Goal: Task Accomplishment & Management: Complete application form

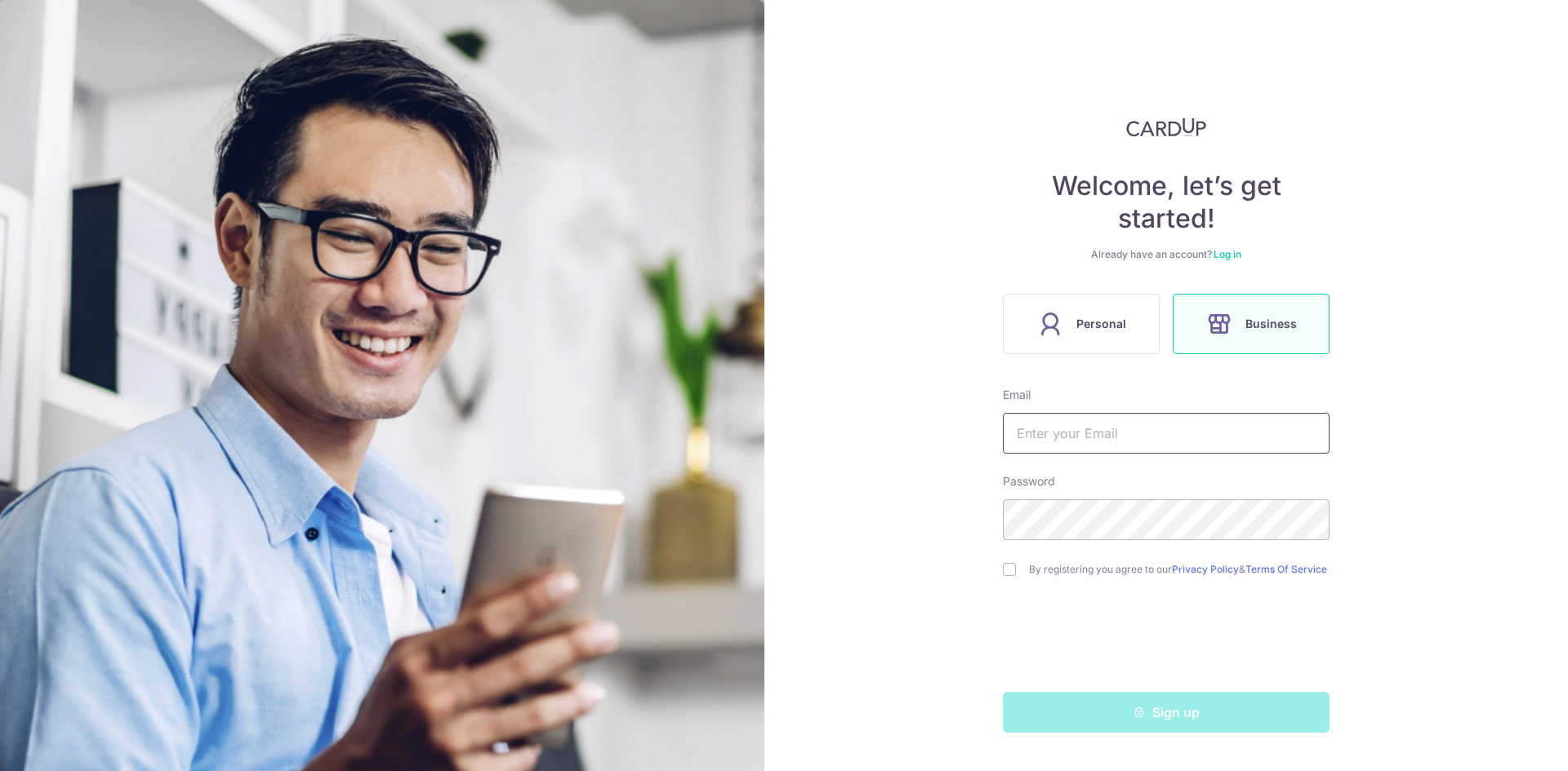
drag, startPoint x: 0, startPoint y: 0, endPoint x: 1087, endPoint y: 440, distance: 1172.7
click at [1087, 440] on input "text" at bounding box center [1165, 433] width 326 height 41
click at [1069, 440] on input "ac" at bounding box center [1165, 433] width 326 height 41
type input "[EMAIL_ADDRESS][DOMAIN_NAME]"
click at [856, 525] on div "Welcome, let’s get started! Already have an account? Log in Personal Business E…" at bounding box center [1165, 386] width 803 height 771
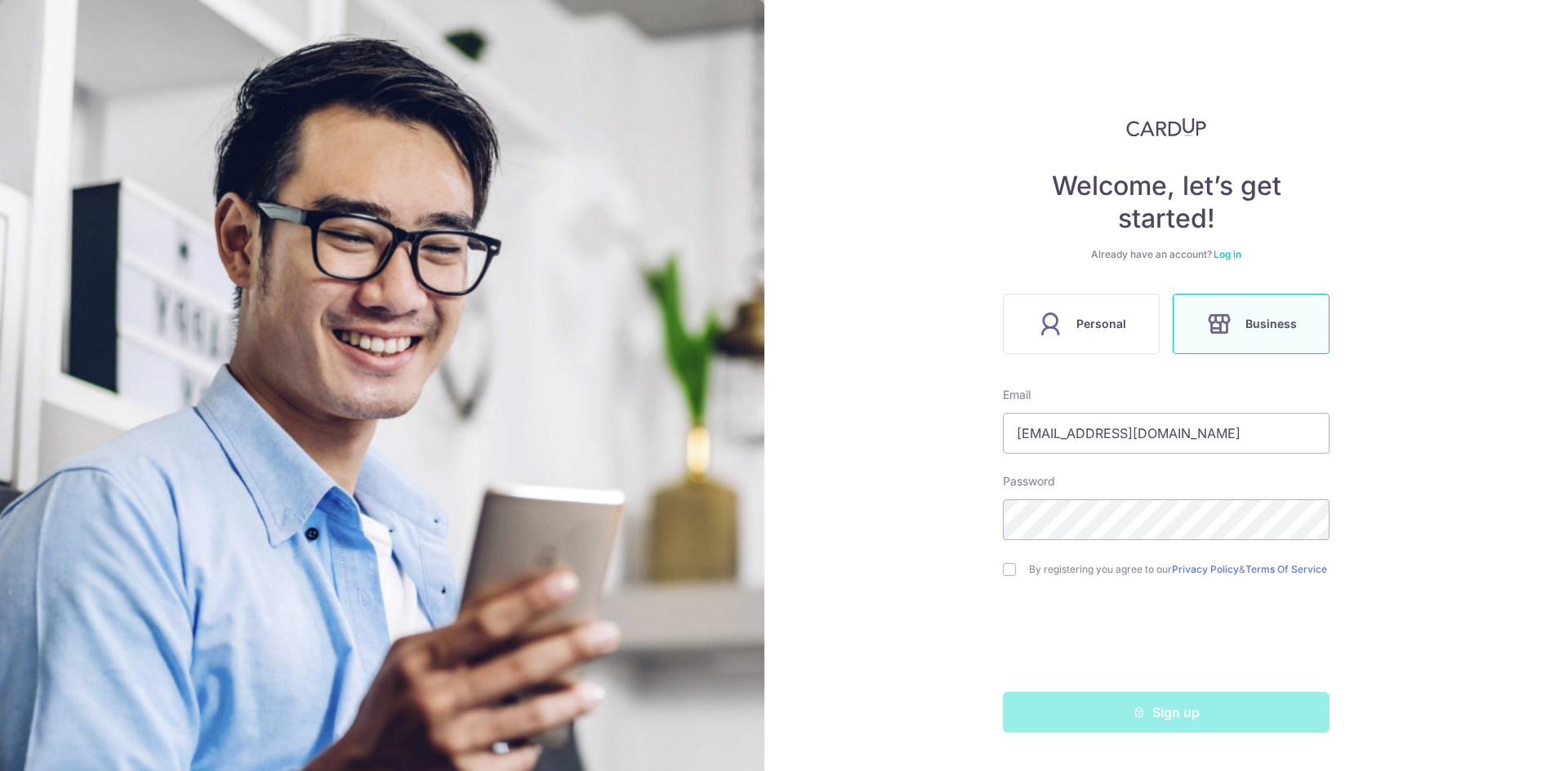
click at [1012, 579] on div "By registering you agree to our Privacy Policy & Terms Of Service" at bounding box center [1165, 569] width 326 height 19
click at [1010, 576] on input "checkbox" at bounding box center [1009, 570] width 13 height 13
checkbox input "true"
click at [1137, 719] on icon "submit" at bounding box center [1139, 713] width 13 height 13
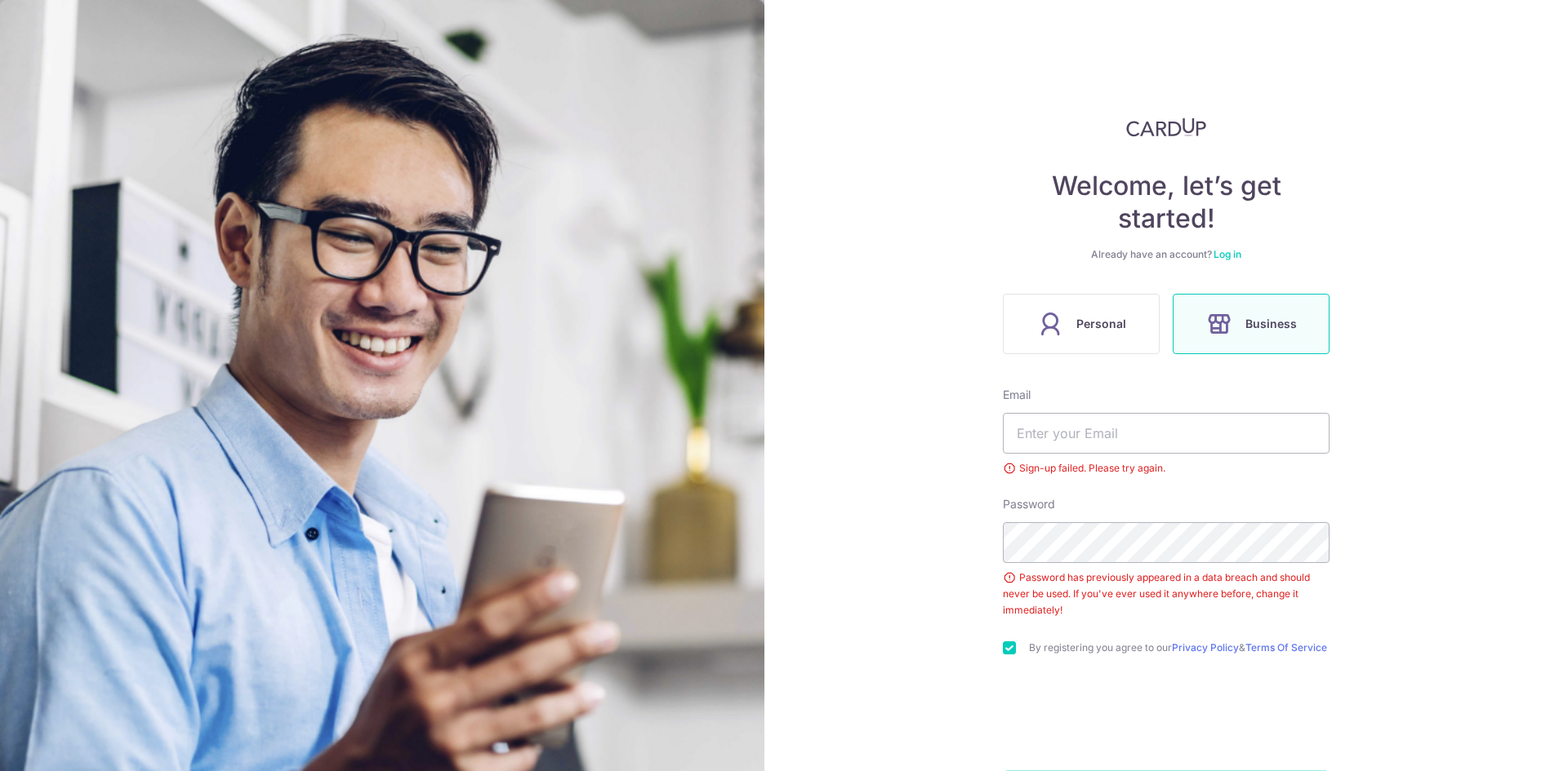
scroll to position [73, 0]
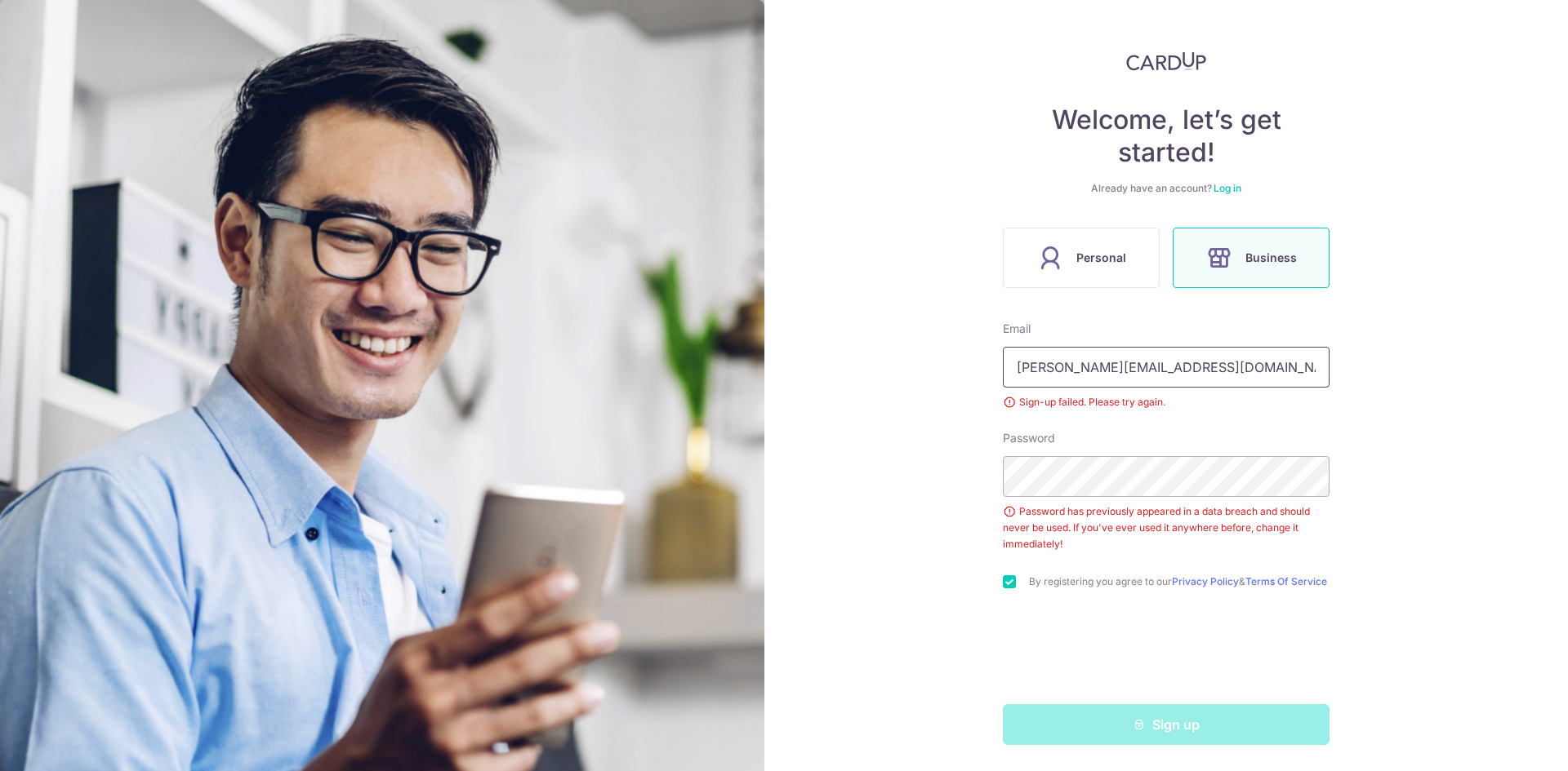
drag, startPoint x: 1161, startPoint y: 367, endPoint x: 1064, endPoint y: 366, distance: 97.0
click at [1064, 366] on input "[PERSON_NAME][EMAIL_ADDRESS][DOMAIN_NAME]" at bounding box center [1165, 367] width 326 height 41
type input "[EMAIL_ADDRESS][DOMAIN_NAME]"
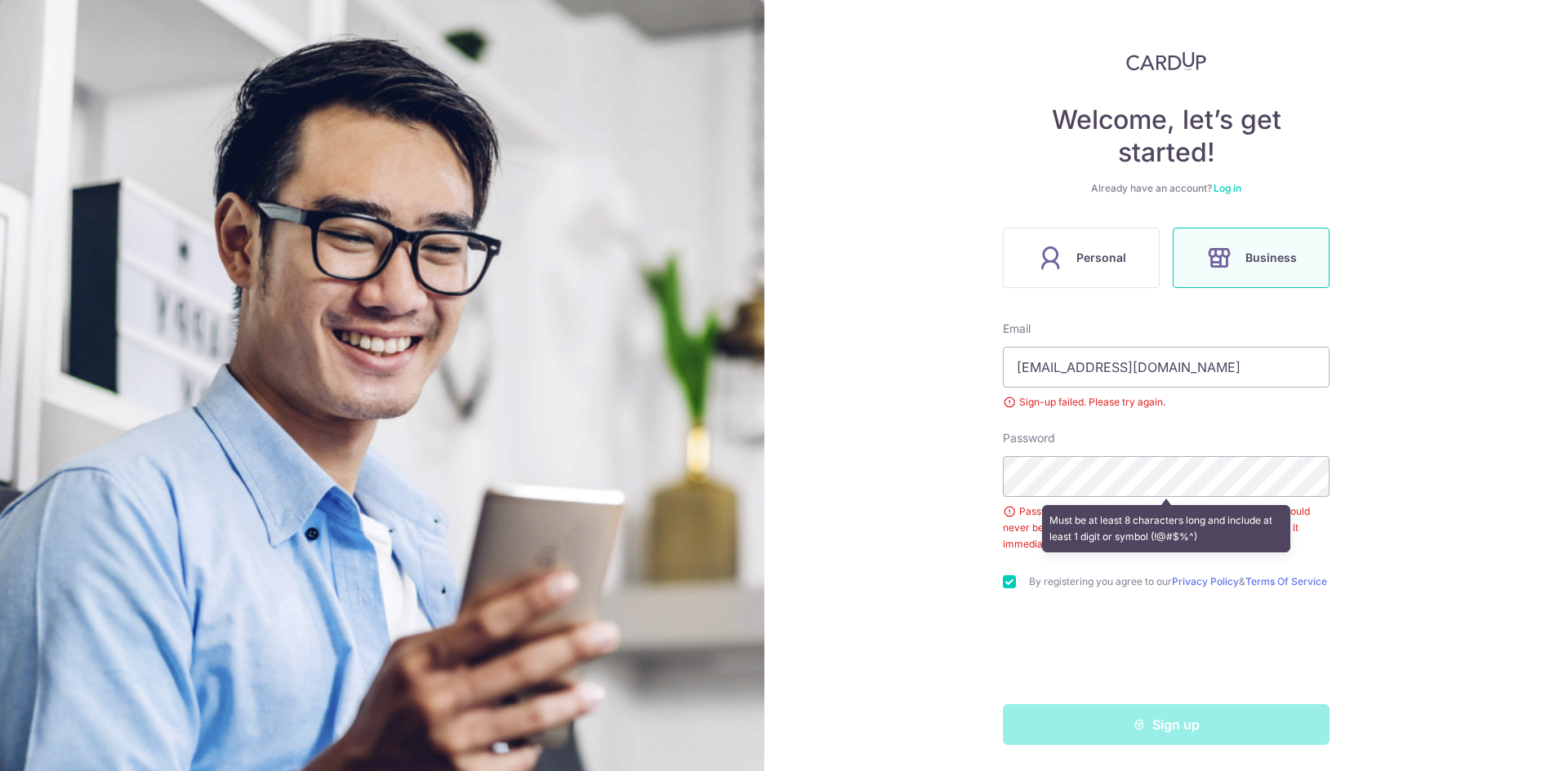
click at [1381, 456] on div "Welcome, let’s get started! Already have an account? Log in Personal Business E…" at bounding box center [1165, 386] width 803 height 771
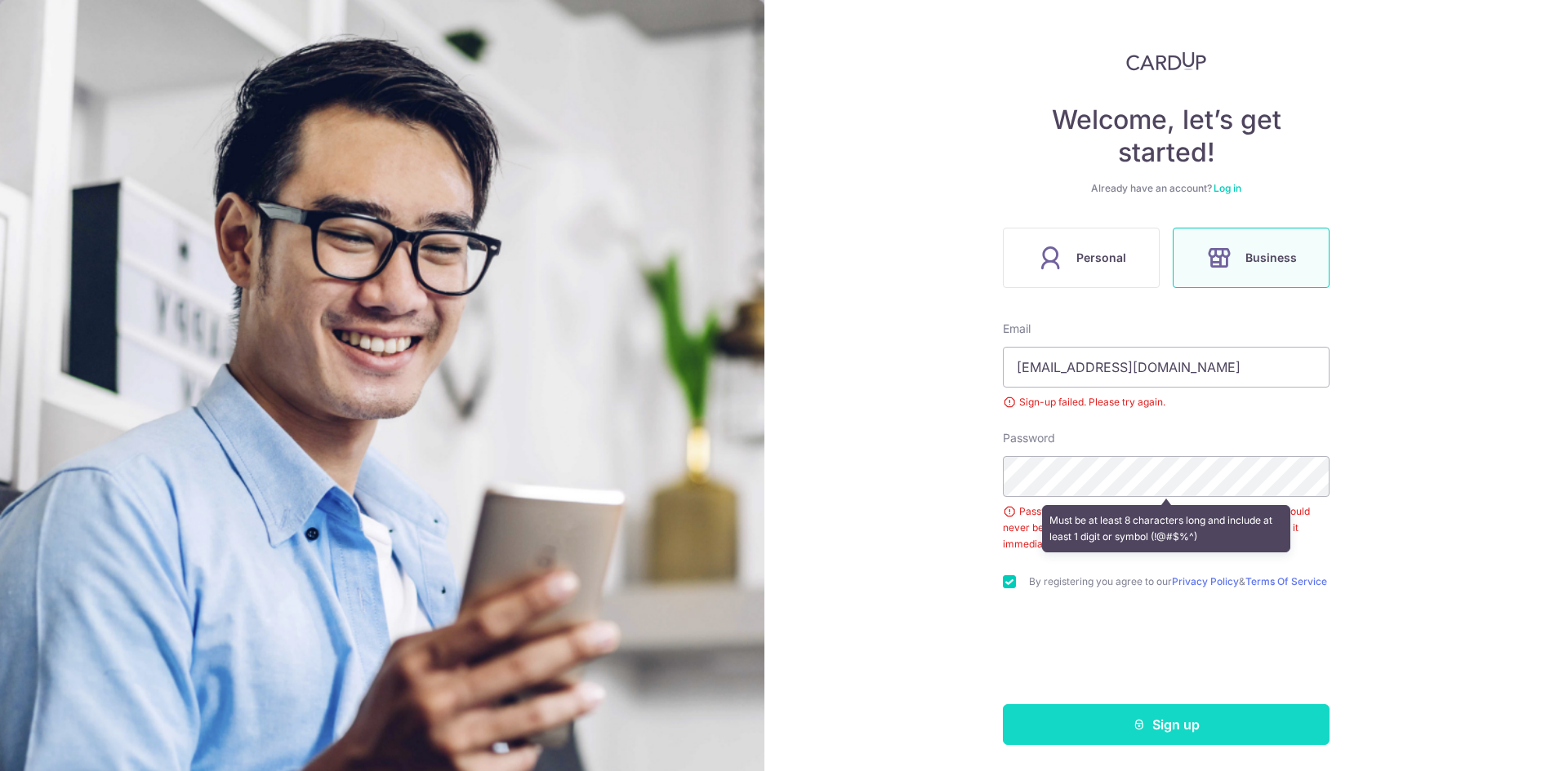
click at [1146, 721] on button "Sign up" at bounding box center [1165, 724] width 326 height 41
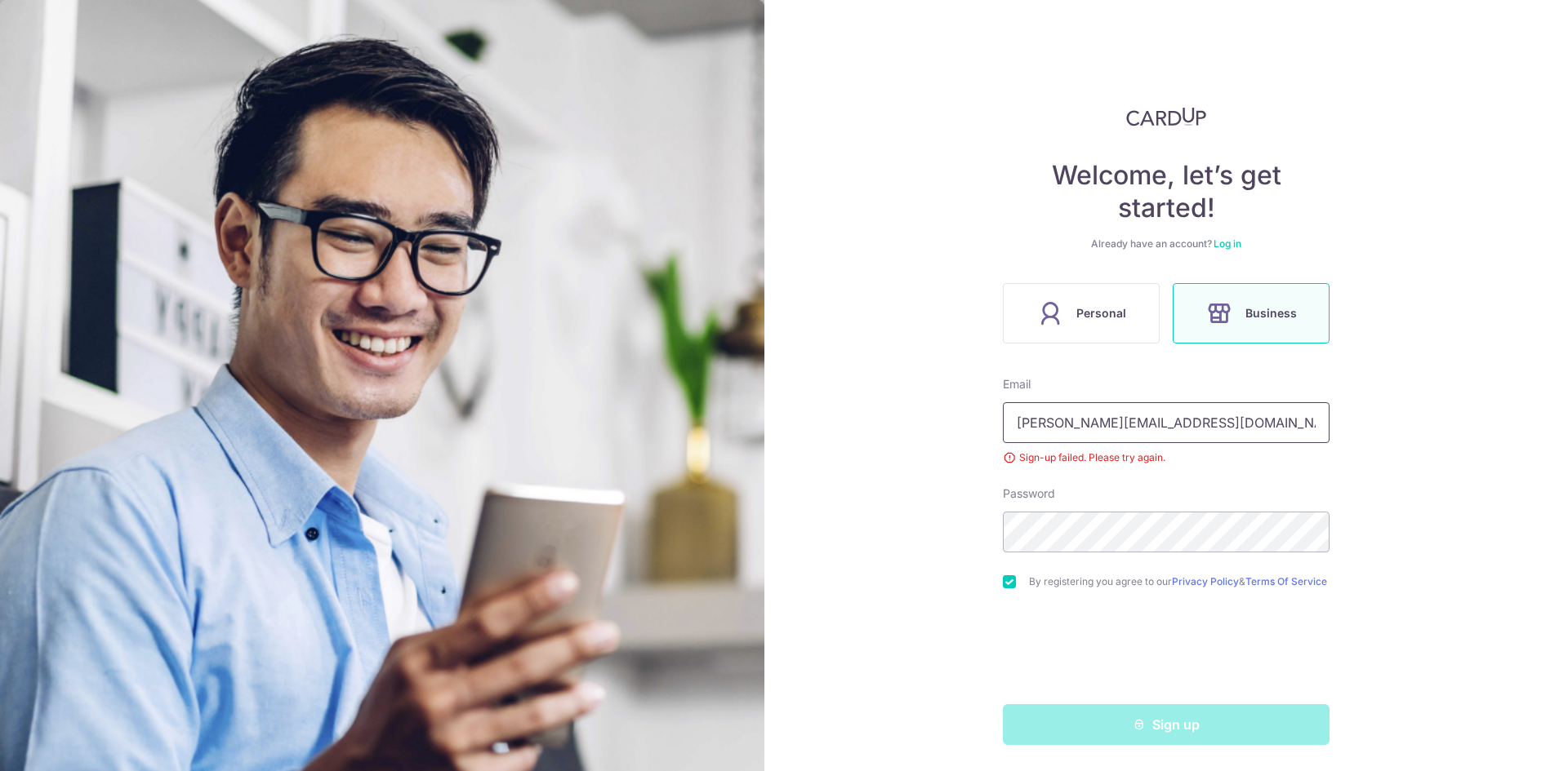
click at [1178, 421] on input "[PERSON_NAME][EMAIL_ADDRESS][DOMAIN_NAME]" at bounding box center [1165, 422] width 326 height 41
click at [1383, 448] on div "Welcome, let’s get started! Already have an account? Log in Personal Business E…" at bounding box center [1165, 386] width 803 height 771
drag, startPoint x: 1205, startPoint y: 416, endPoint x: 951, endPoint y: 437, distance: 254.9
click at [951, 437] on div "Welcome, let’s get started! Already have an account? Log in Personal Business E…" at bounding box center [1165, 386] width 803 height 771
type input "[EMAIL_ADDRESS][DOMAIN_NAME]"
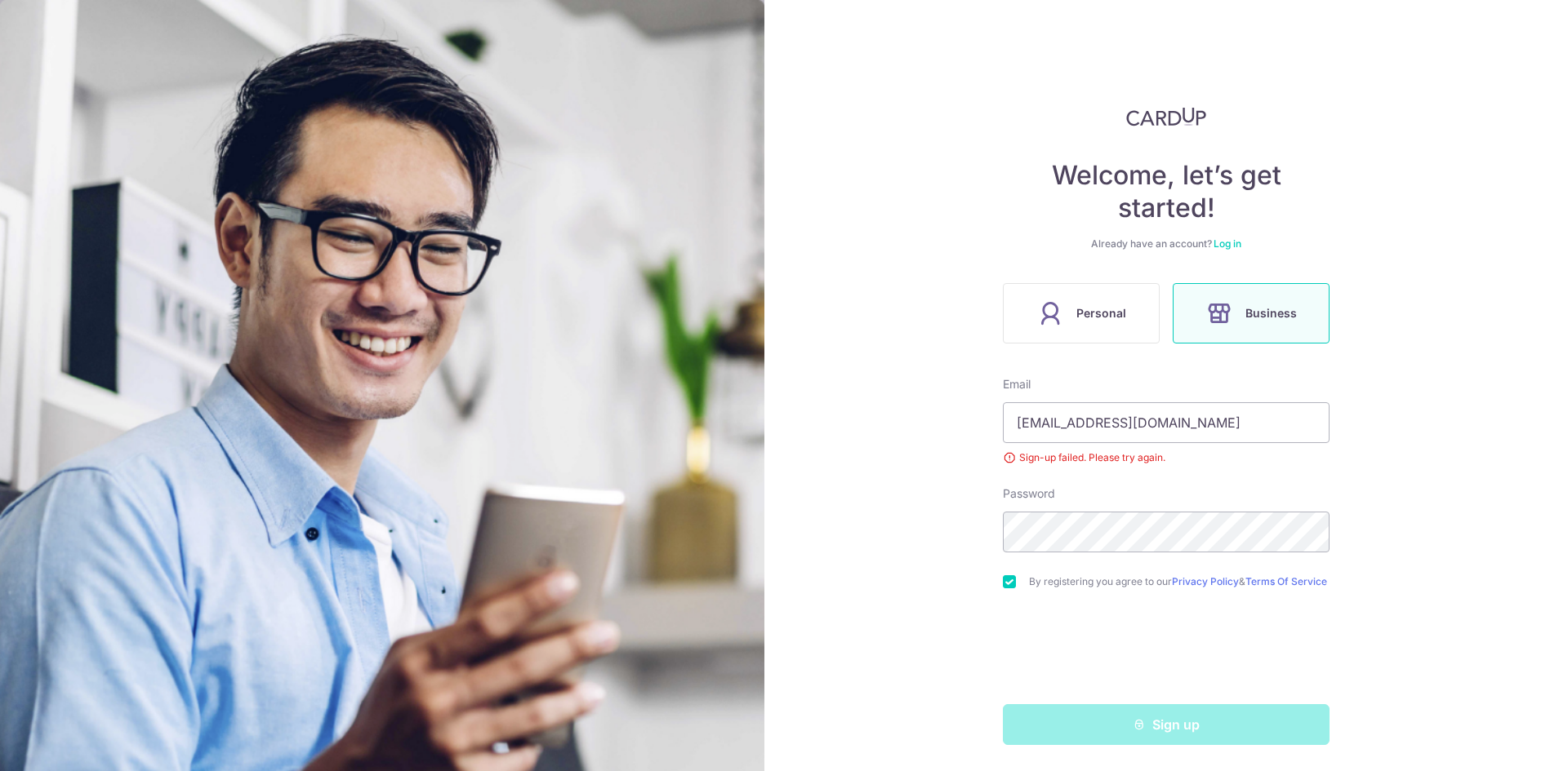
click at [1371, 542] on div "Welcome, let’s get started! Already have an account? Log in Personal Business E…" at bounding box center [1165, 386] width 803 height 771
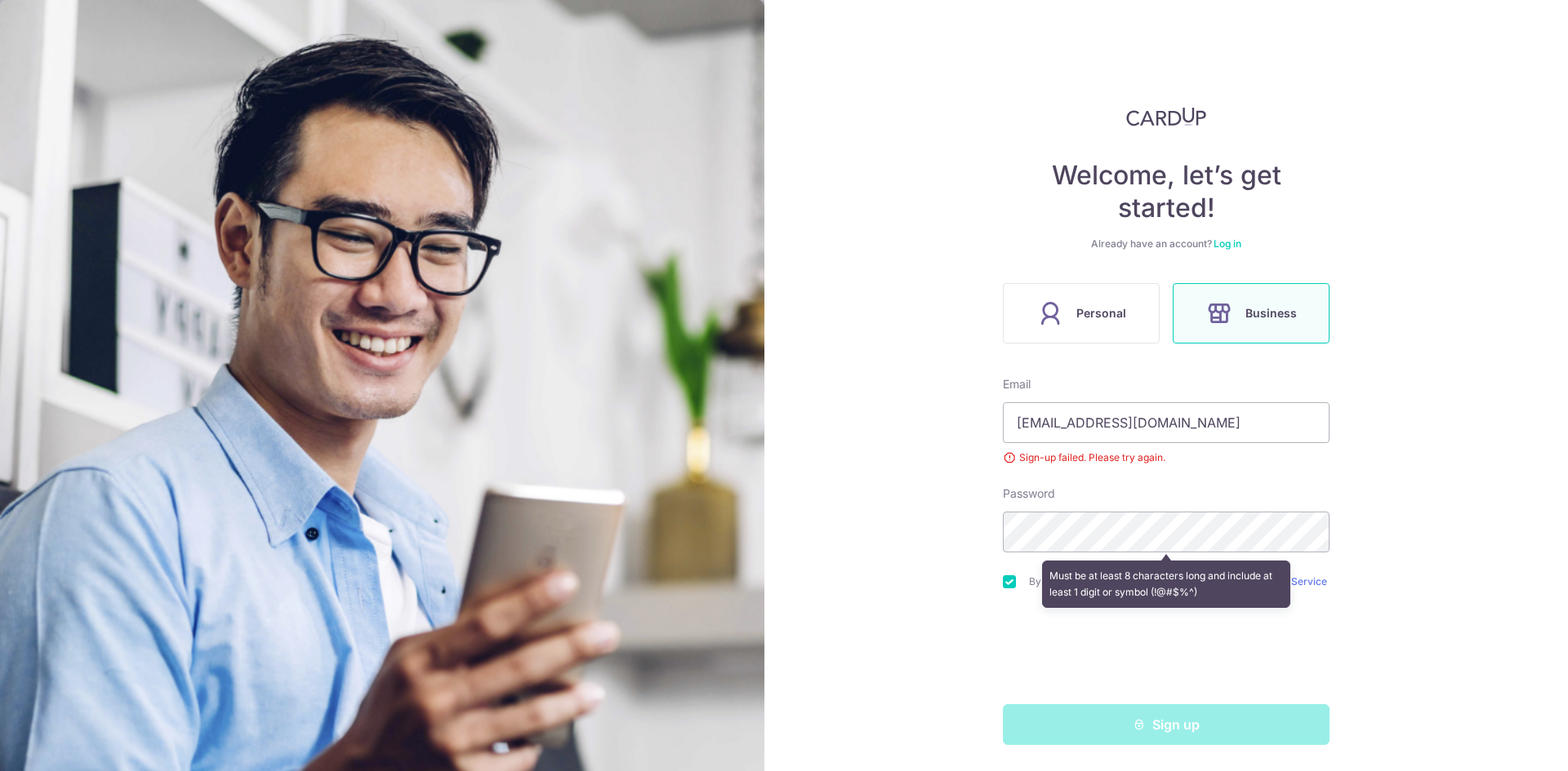
click at [1069, 452] on div "Sign-up failed. Please try again." at bounding box center [1165, 458] width 326 height 16
drag, startPoint x: 1069, startPoint y: 452, endPoint x: 1231, endPoint y: 454, distance: 162.0
click at [1231, 454] on div "Sign-up failed. Please try again." at bounding box center [1165, 458] width 326 height 16
click at [1179, 498] on div "Password Must be at least 8 characters long and include at least 1 digit or sym…" at bounding box center [1165, 519] width 326 height 67
click at [831, 519] on div "Welcome, let’s get started! Already have an account? Log in Personal Business E…" at bounding box center [1165, 386] width 803 height 771
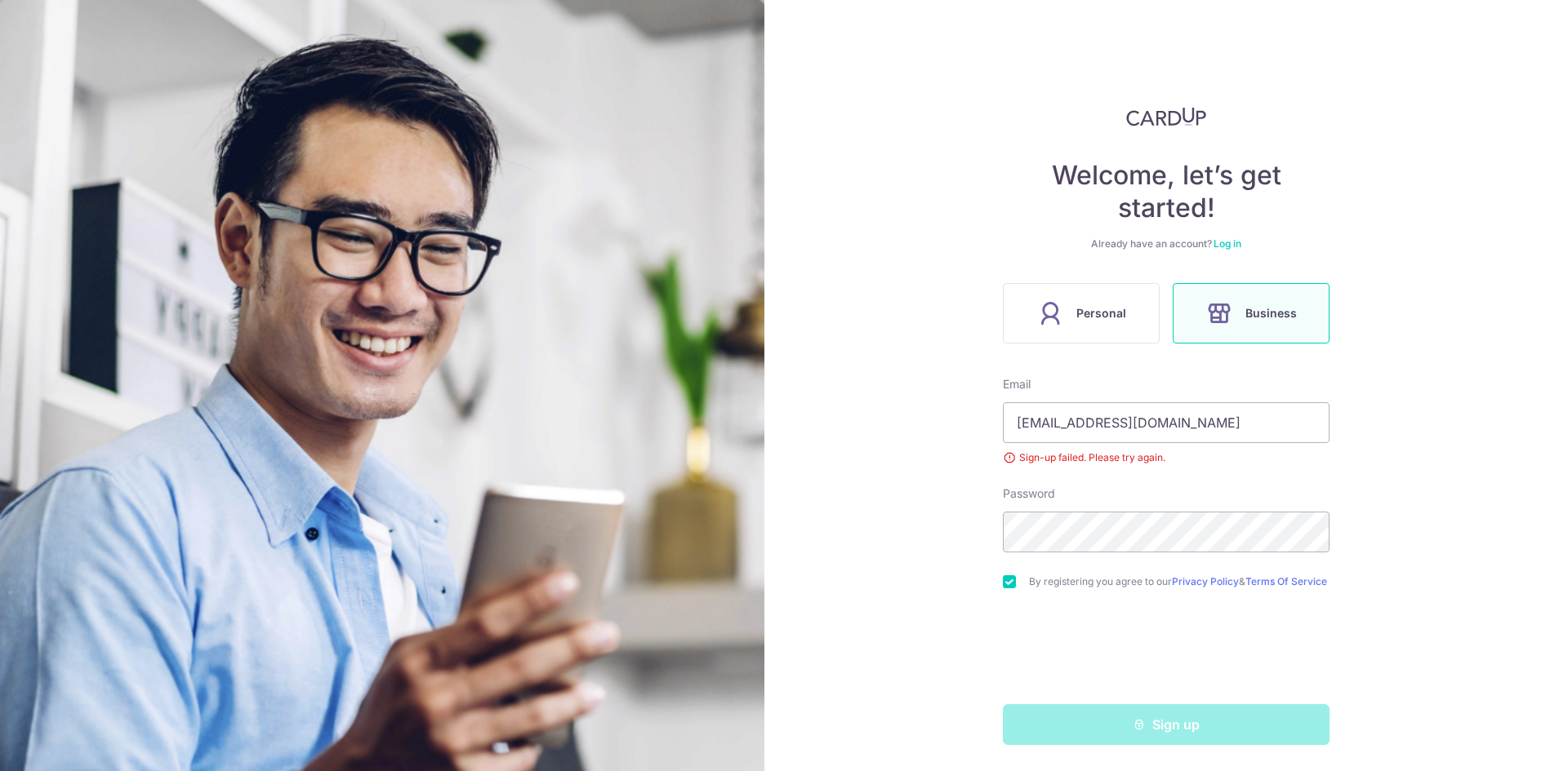
click at [871, 494] on div "Welcome, let’s get started! Already have an account? Log in Personal Business E…" at bounding box center [1165, 386] width 803 height 771
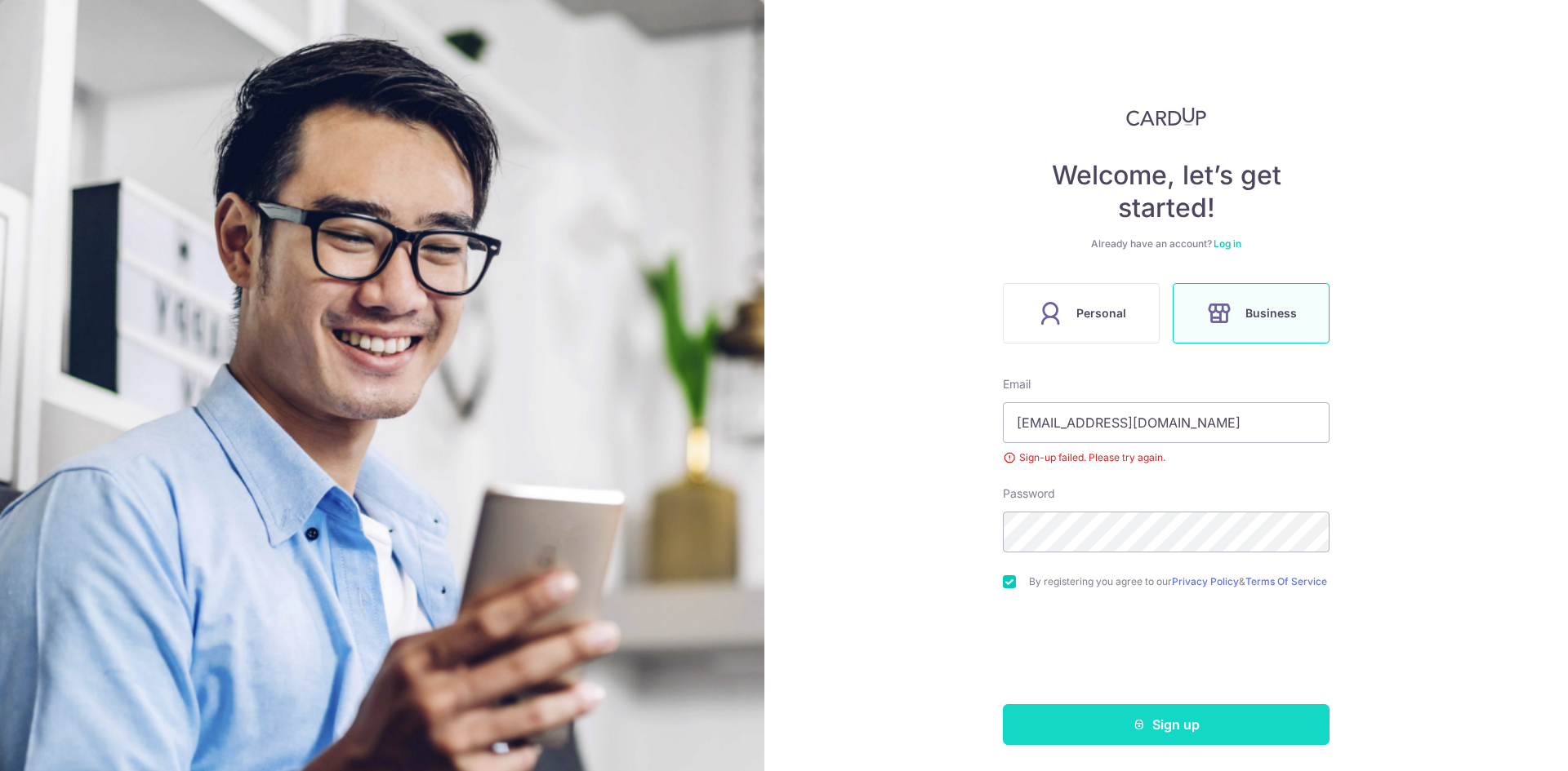
click at [1160, 735] on button "Sign up" at bounding box center [1165, 724] width 326 height 41
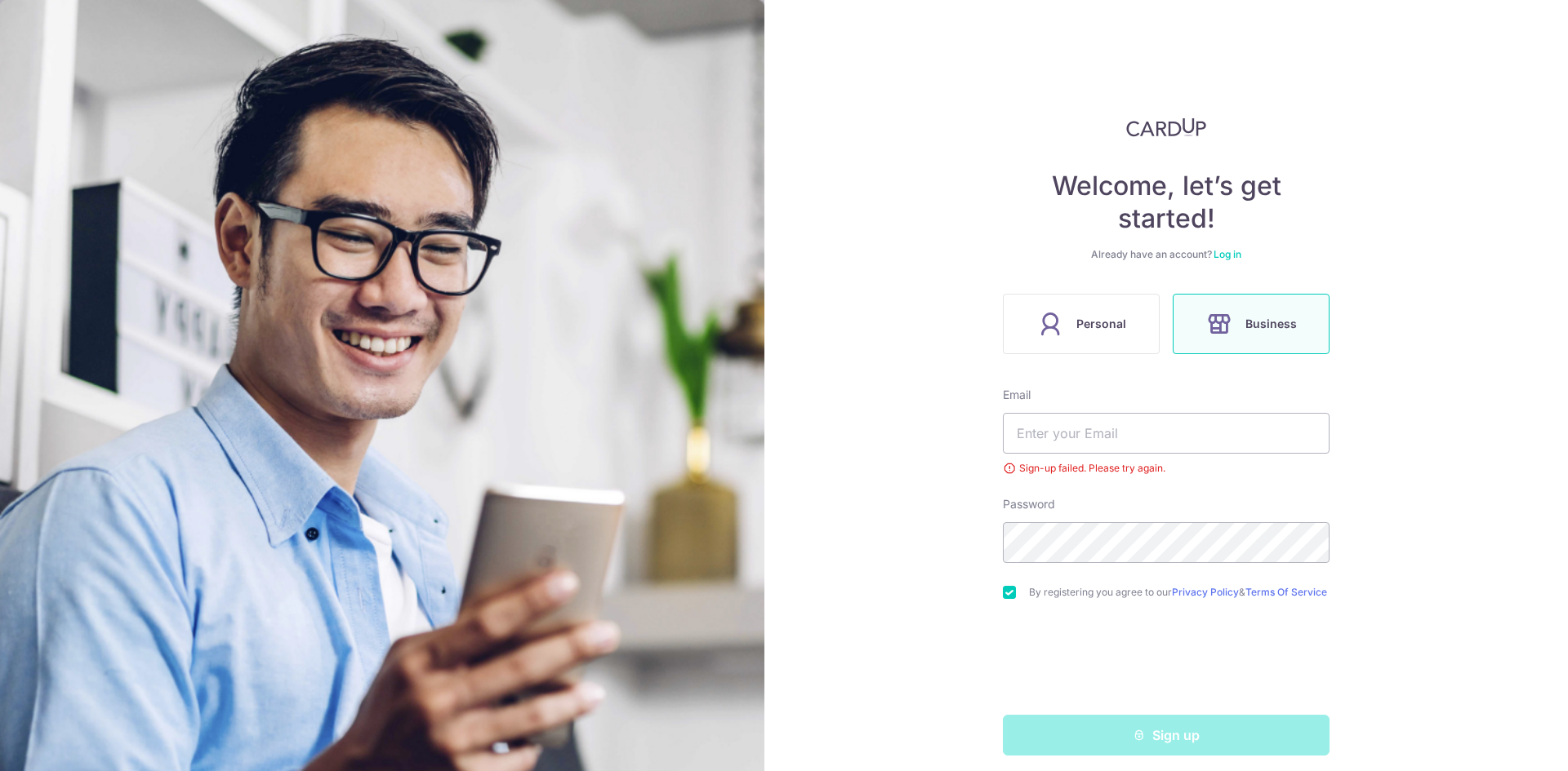
scroll to position [17, 0]
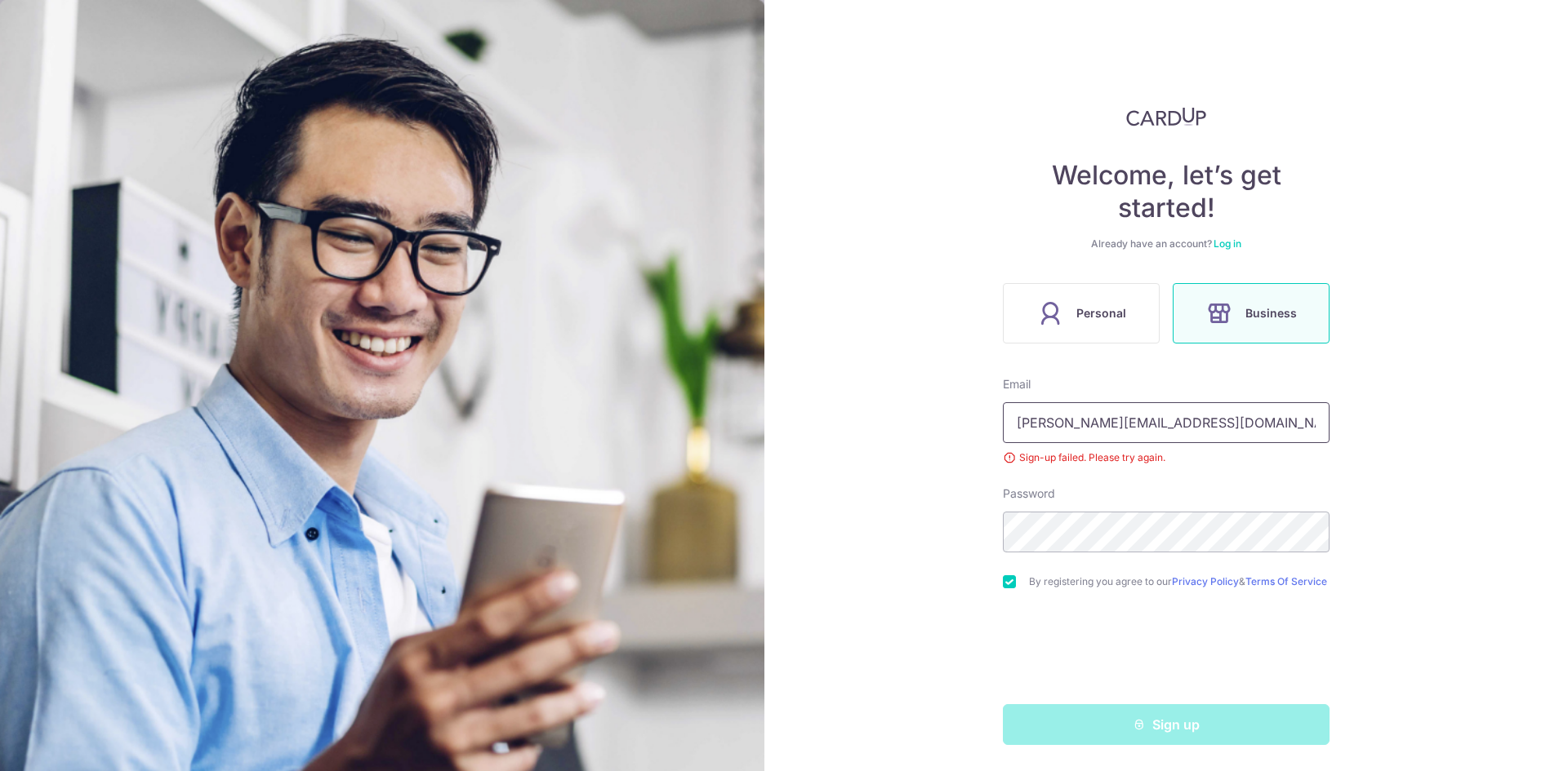
drag, startPoint x: 1160, startPoint y: 410, endPoint x: 890, endPoint y: 408, distance: 270.0
click at [890, 408] on div "Welcome, let’s get started! Already have an account? Log in Personal Business E…" at bounding box center [1165, 386] width 803 height 771
type input "[EMAIL_ADDRESS][DOMAIN_NAME]"
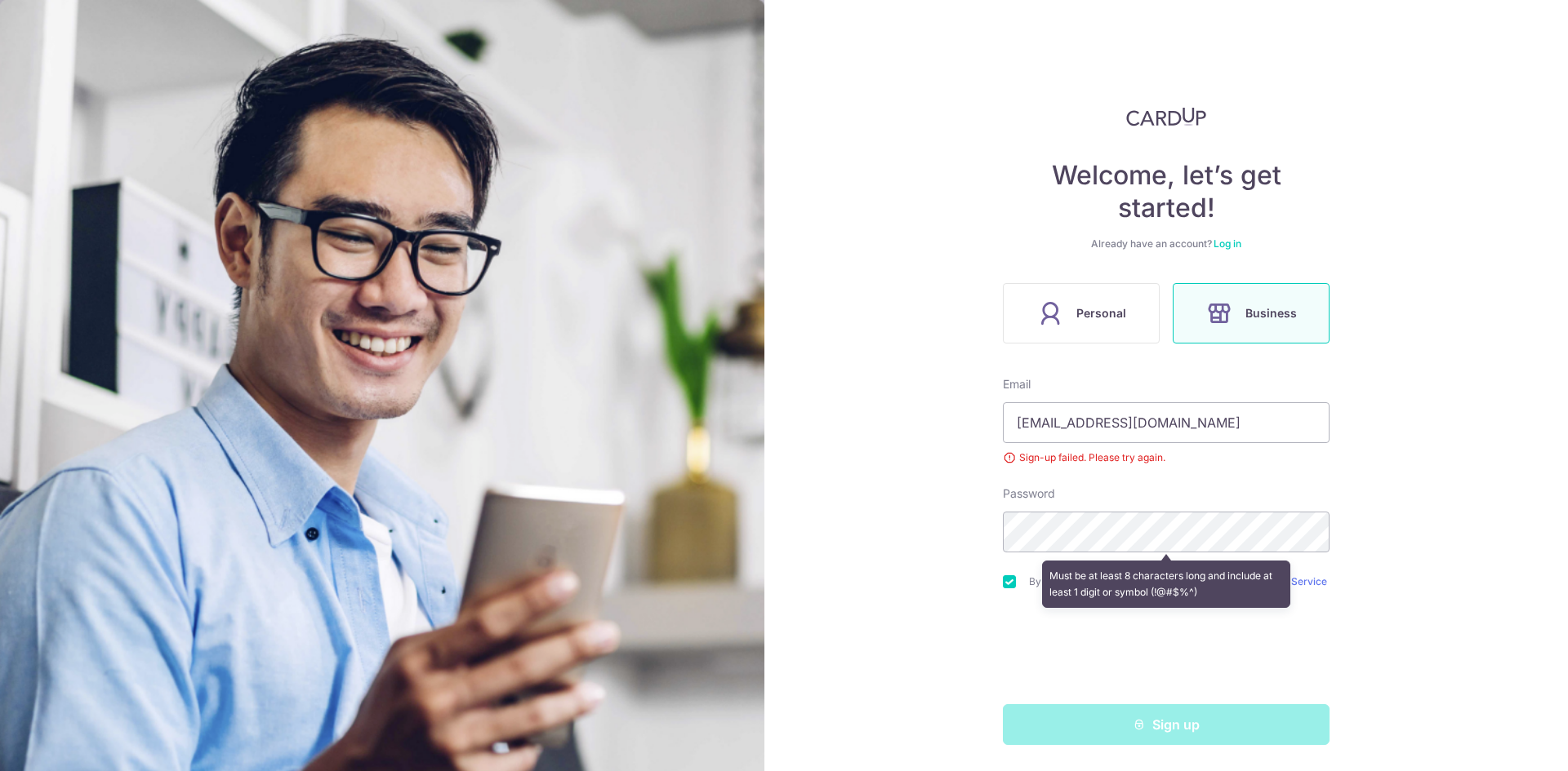
click at [916, 572] on div "Welcome, let’s get started! Already have an account? Log in Personal Business E…" at bounding box center [1165, 386] width 803 height 771
click at [950, 538] on div "Welcome, let’s get started! Already have an account? Log in Personal Business E…" at bounding box center [1165, 386] width 803 height 771
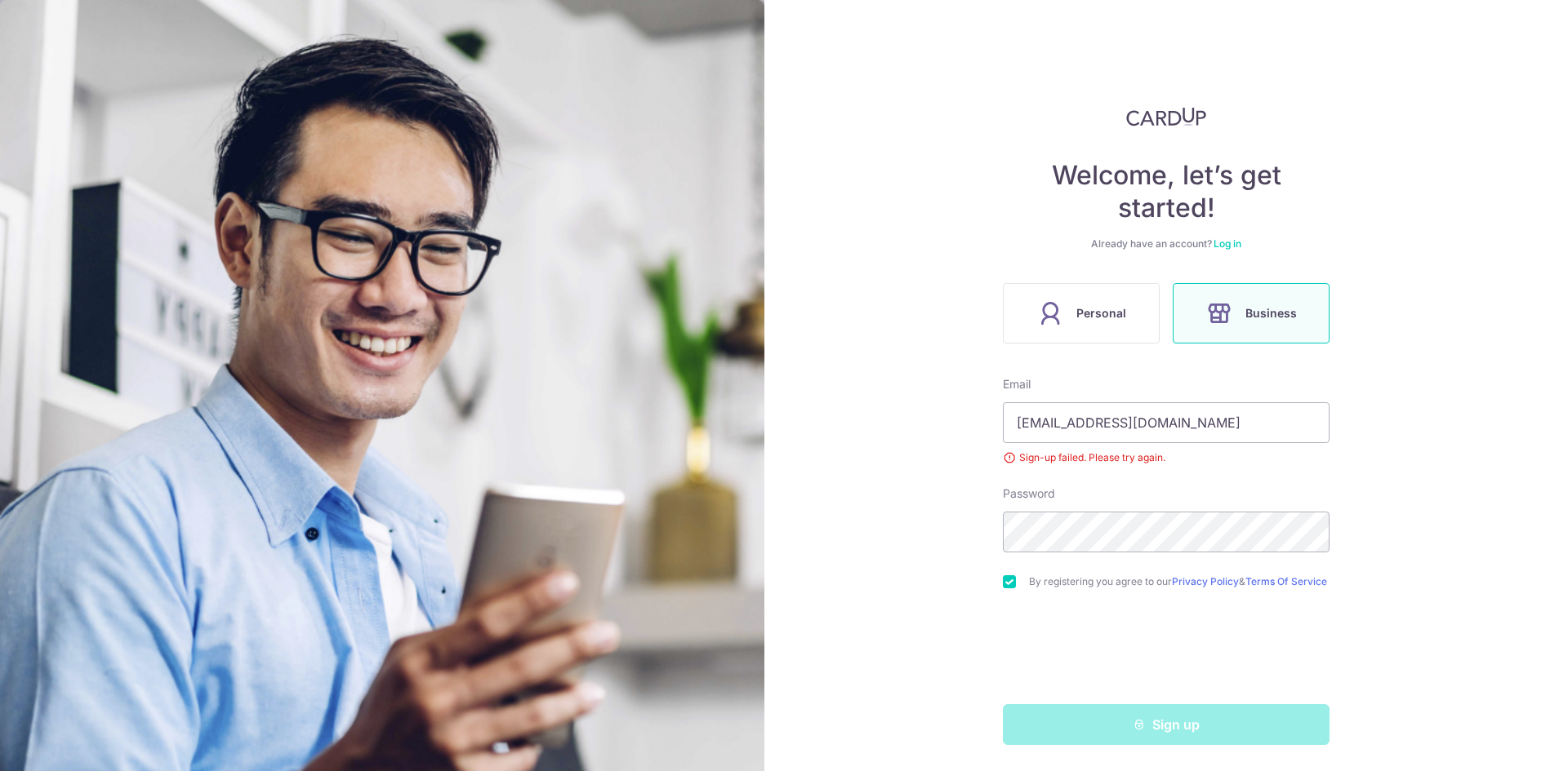
click at [955, 632] on div "Welcome, let’s get started! Already have an account? Log in Personal Business E…" at bounding box center [1165, 386] width 803 height 771
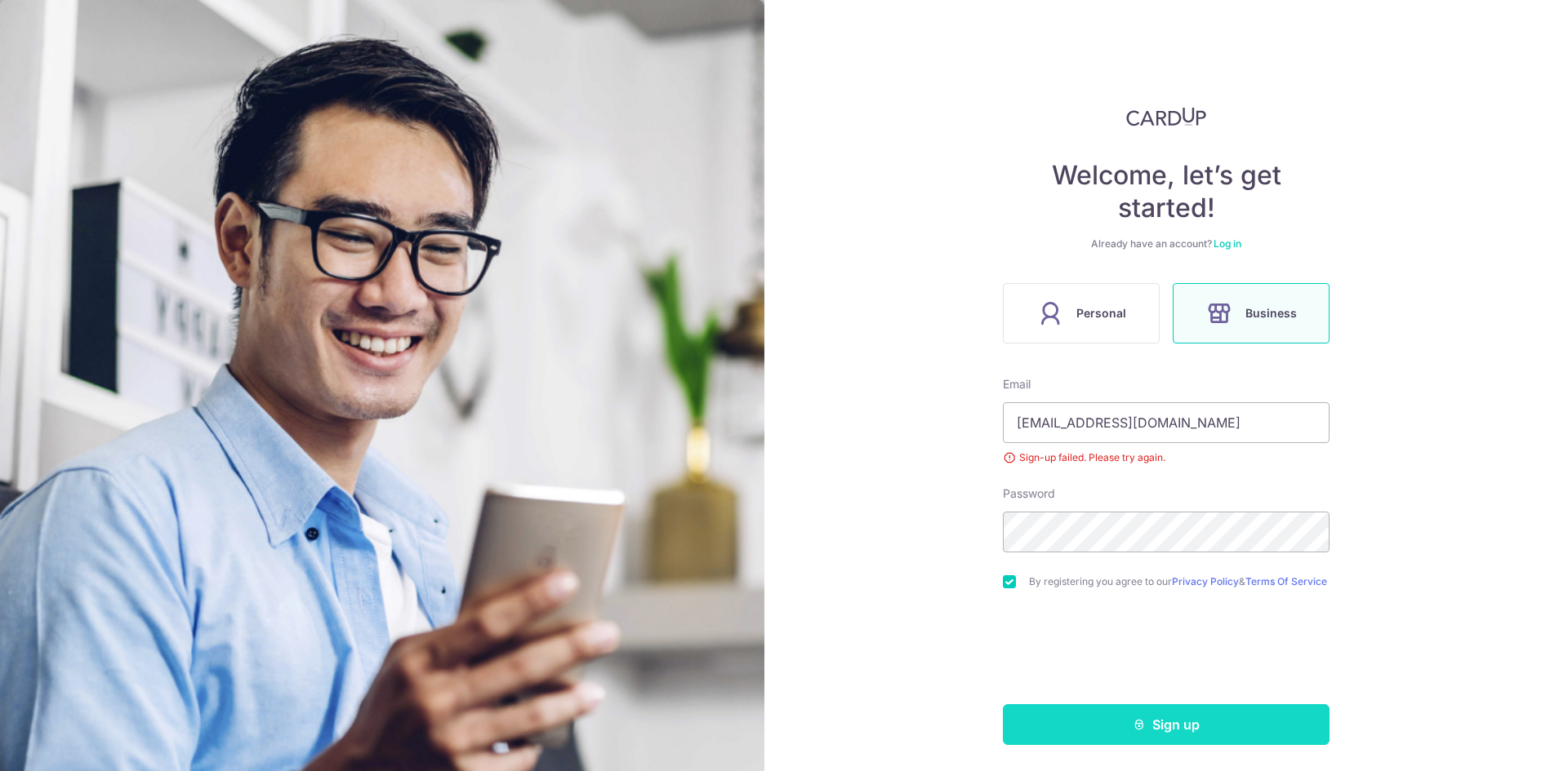
click at [1136, 730] on icon "submit" at bounding box center [1139, 724] width 13 height 13
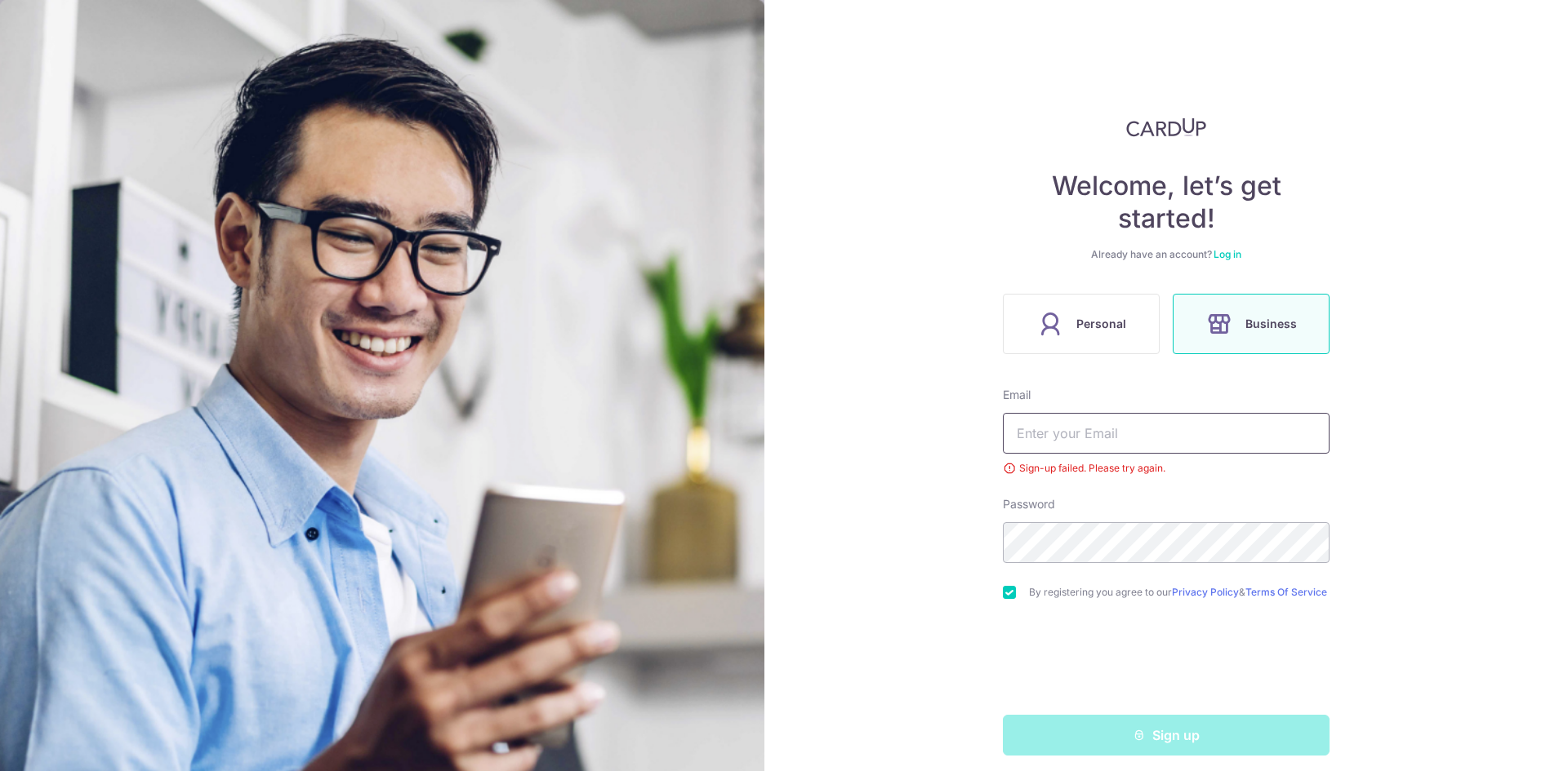
type input "[PERSON_NAME][EMAIL_ADDRESS][DOMAIN_NAME]"
click at [1182, 427] on input "[PERSON_NAME][EMAIL_ADDRESS][DOMAIN_NAME]" at bounding box center [1165, 433] width 326 height 41
click at [1397, 365] on div "Welcome, let’s get started! Already have an account? Log in Personal Business E…" at bounding box center [1165, 386] width 803 height 771
click at [1221, 250] on link "Log in" at bounding box center [1227, 254] width 27 height 12
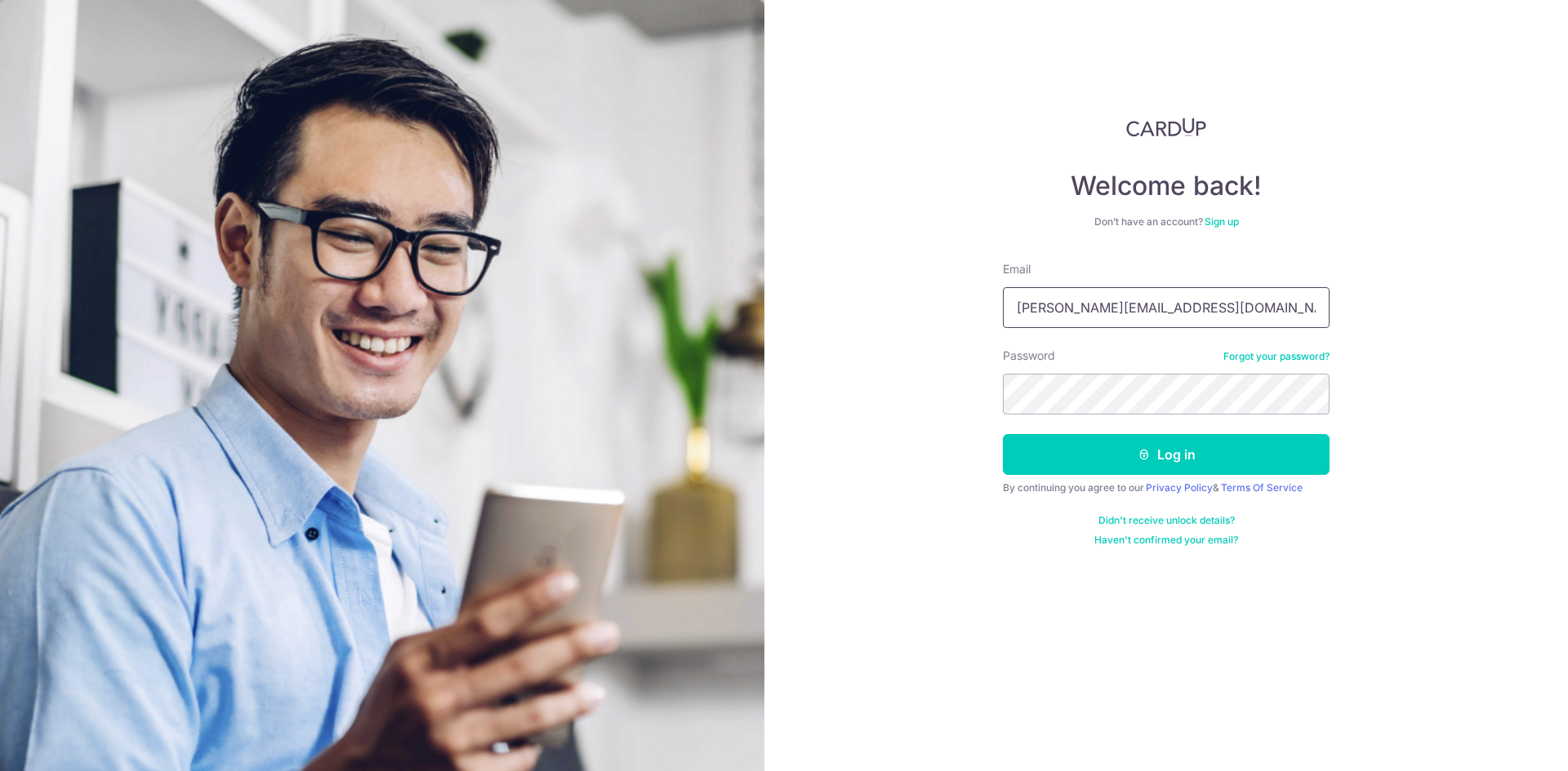
click at [1185, 311] on input "[PERSON_NAME][EMAIL_ADDRESS][DOMAIN_NAME]" at bounding box center [1165, 308] width 326 height 41
type input "[EMAIL_ADDRESS][DOMAIN_NAME]"
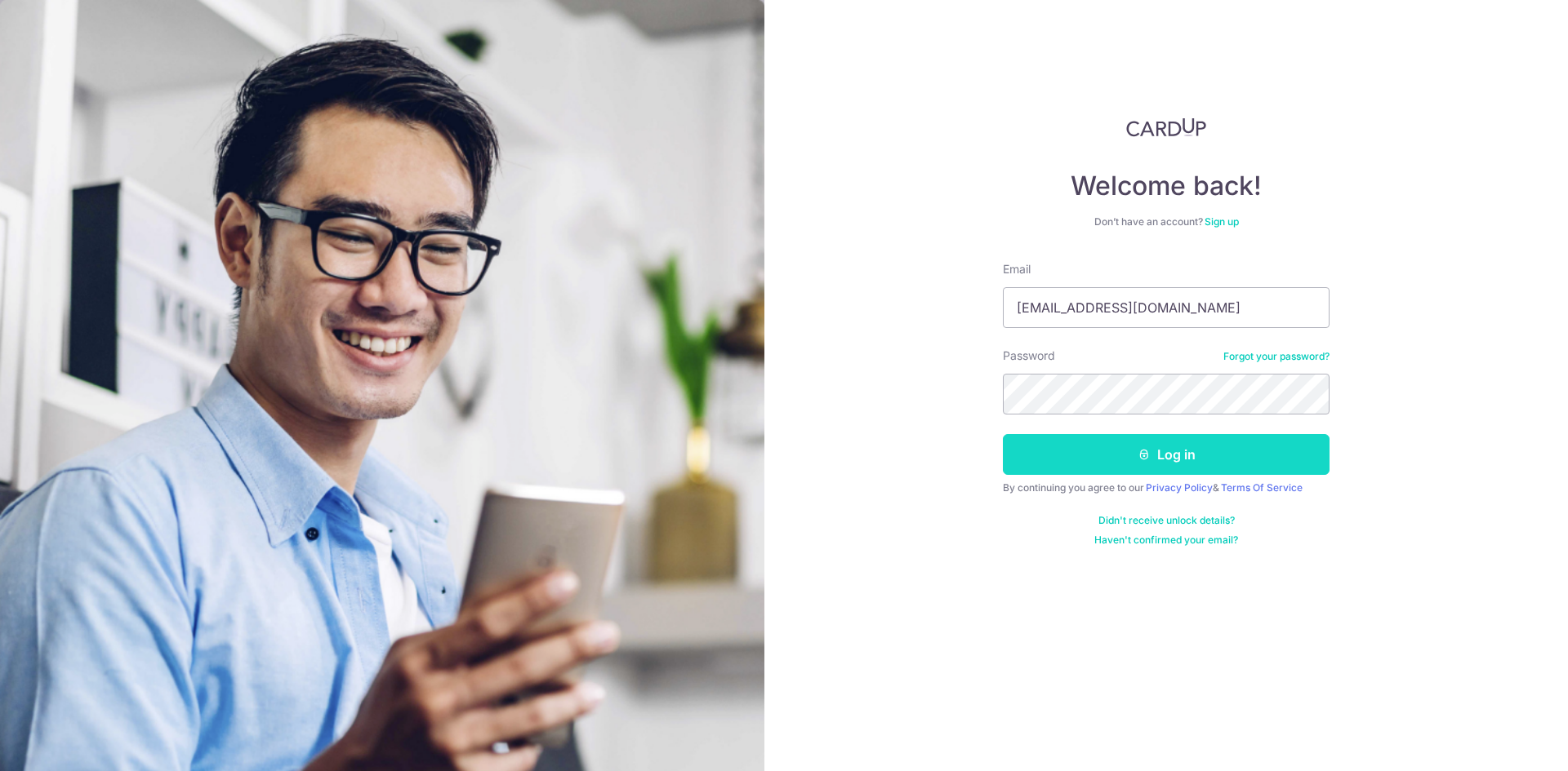
click at [1177, 457] on button "Log in" at bounding box center [1165, 454] width 326 height 41
